Goal: Task Accomplishment & Management: Use online tool/utility

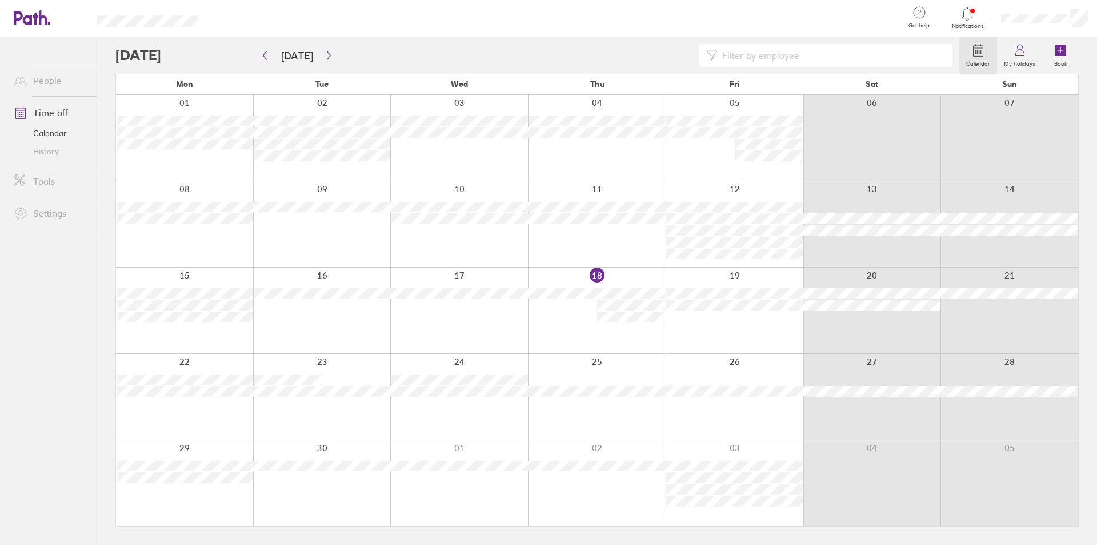
click at [606, 235] on div at bounding box center [597, 224] width 138 height 86
